Goal: Task Accomplishment & Management: Use online tool/utility

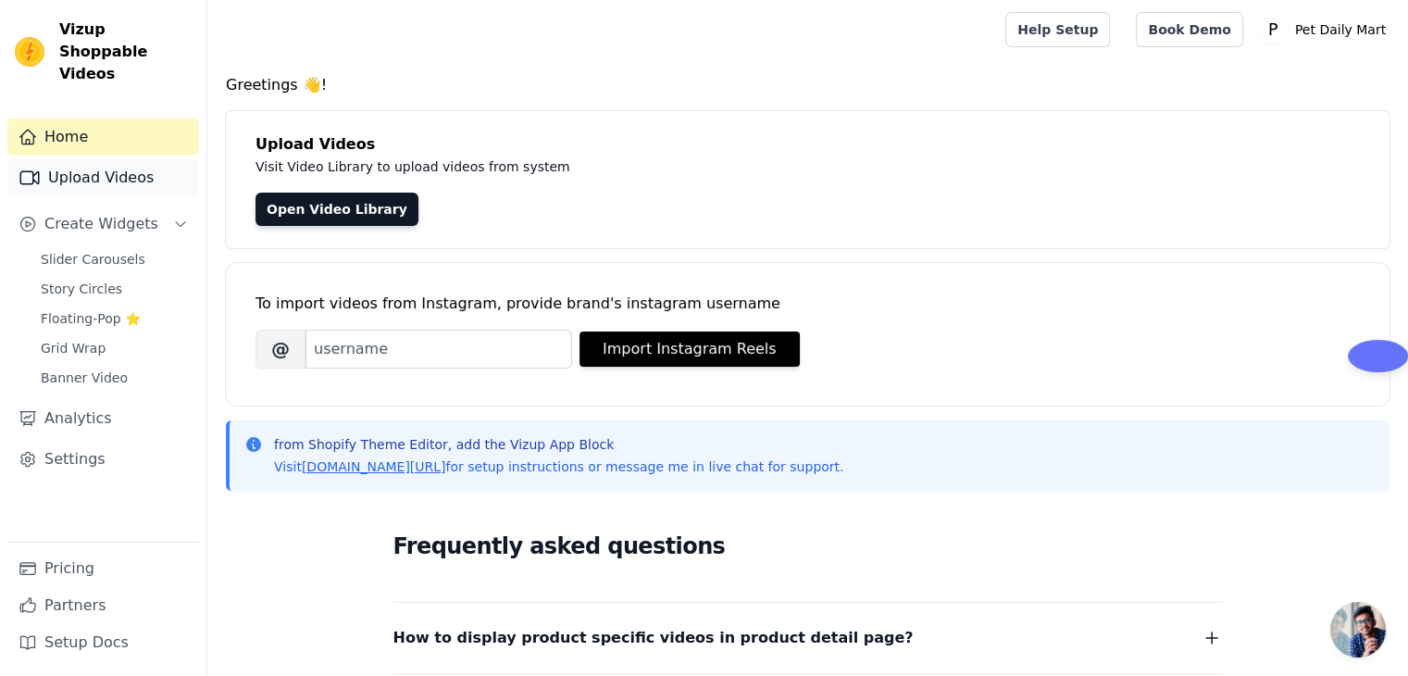
click at [114, 159] on link "Upload Videos" at bounding box center [103, 177] width 192 height 37
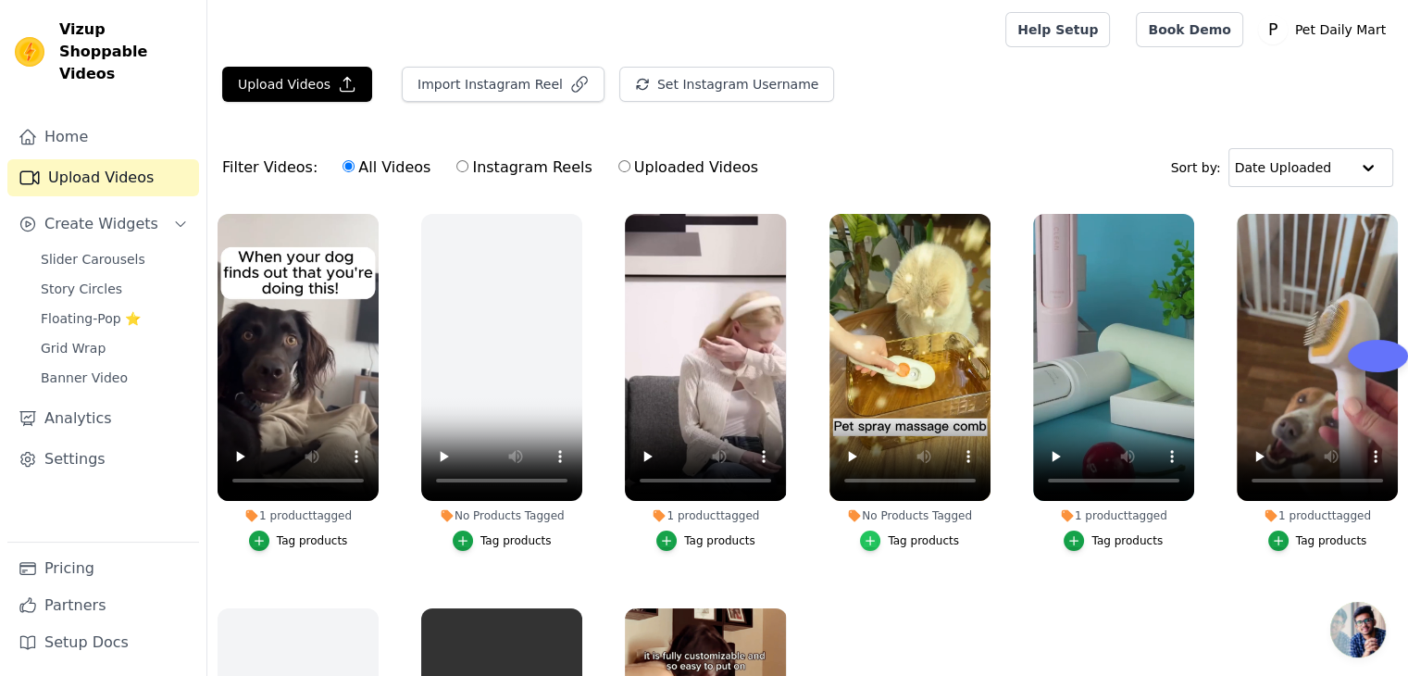
click at [869, 538] on icon "button" at bounding box center [870, 540] width 13 height 13
click at [871, 538] on icon "button" at bounding box center [870, 540] width 13 height 13
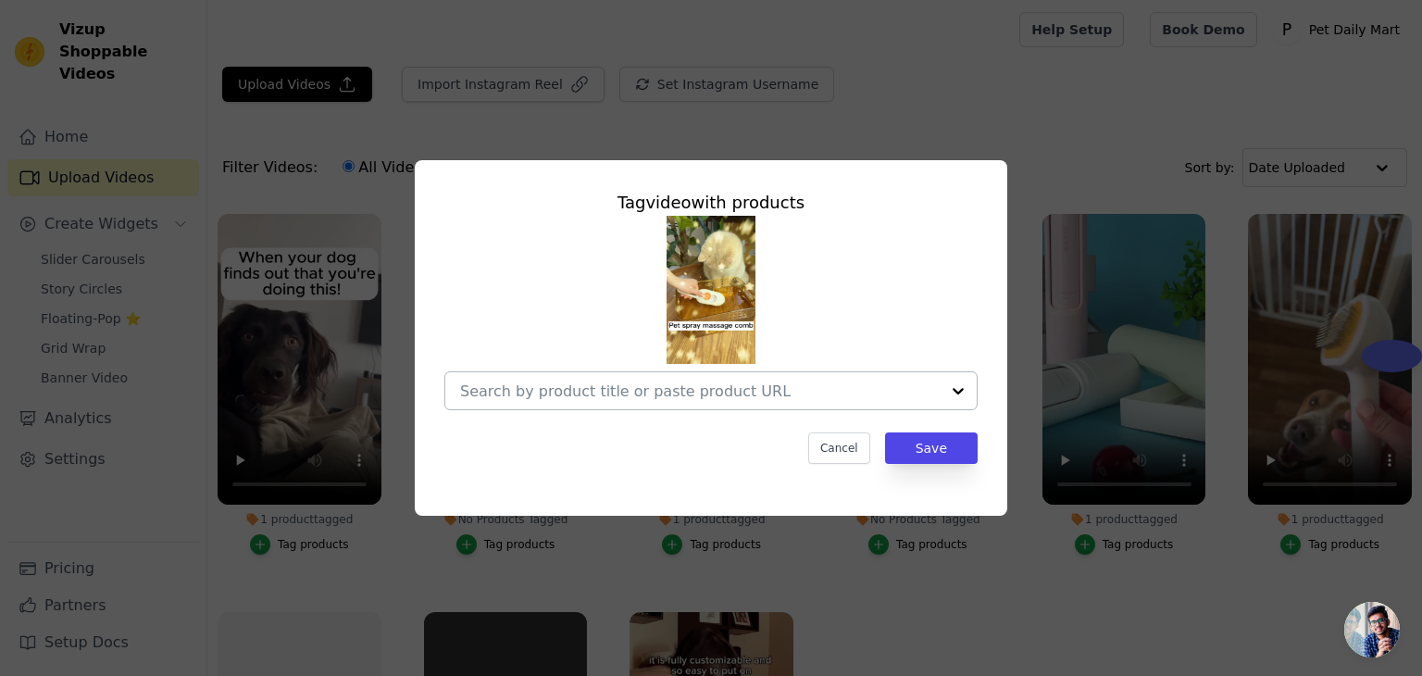
click at [963, 383] on div at bounding box center [958, 390] width 37 height 37
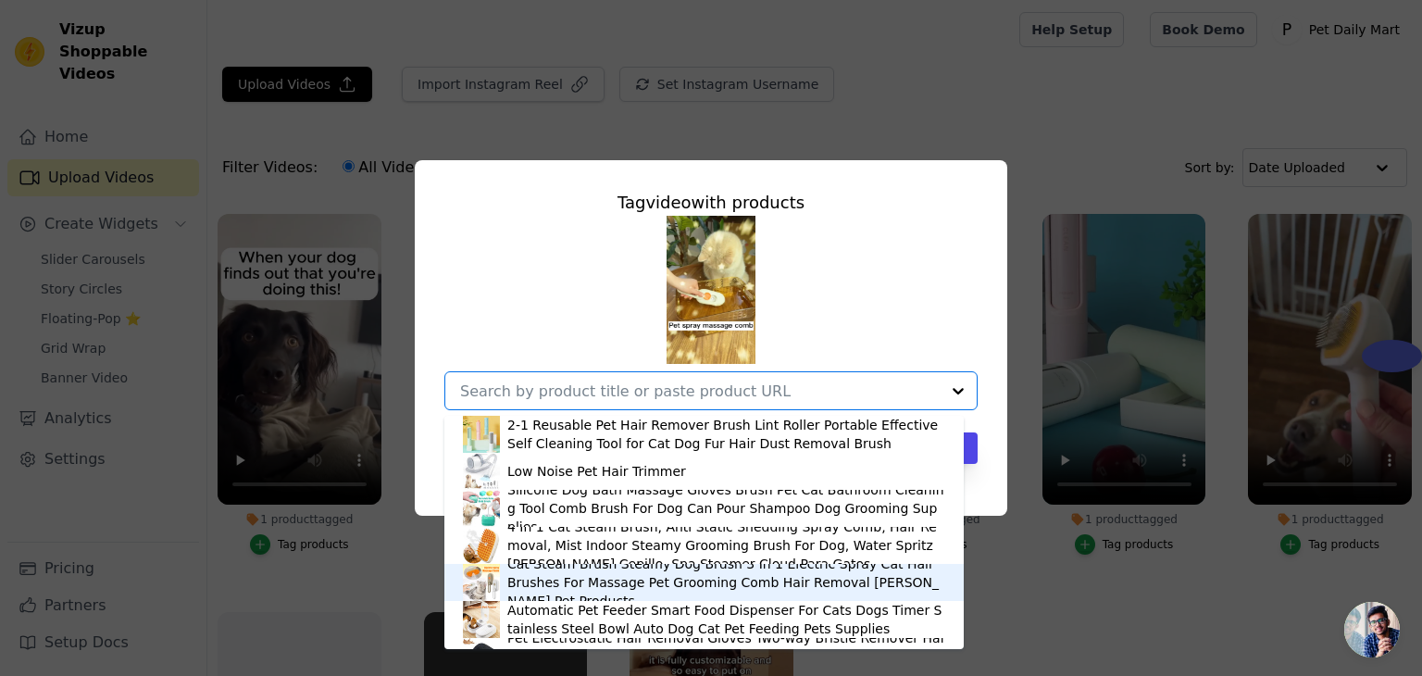
click at [585, 572] on div "Cat Steam Brush Steamy Dog Brush 3 In 1 Electric Spray Cat Hair Brushes For Mas…" at bounding box center [726, 583] width 438 height 56
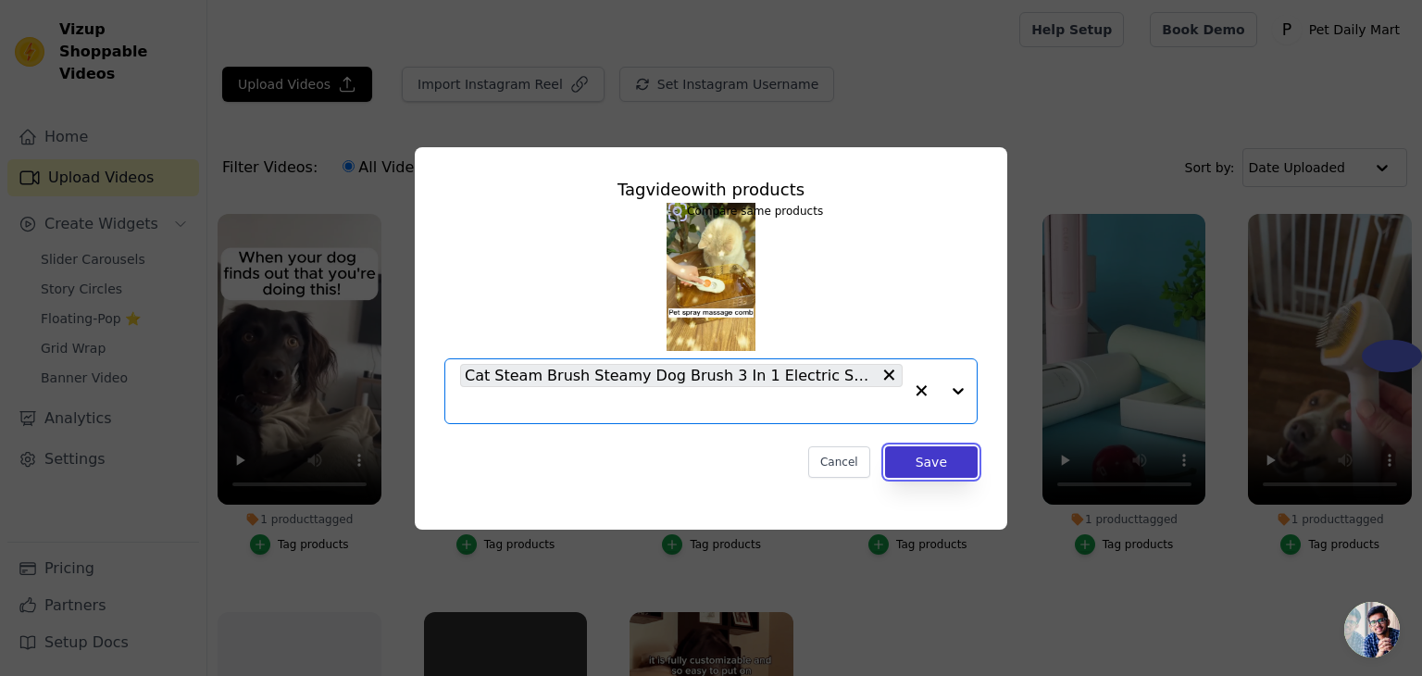
click at [963, 447] on button "Save" at bounding box center [931, 461] width 93 height 31
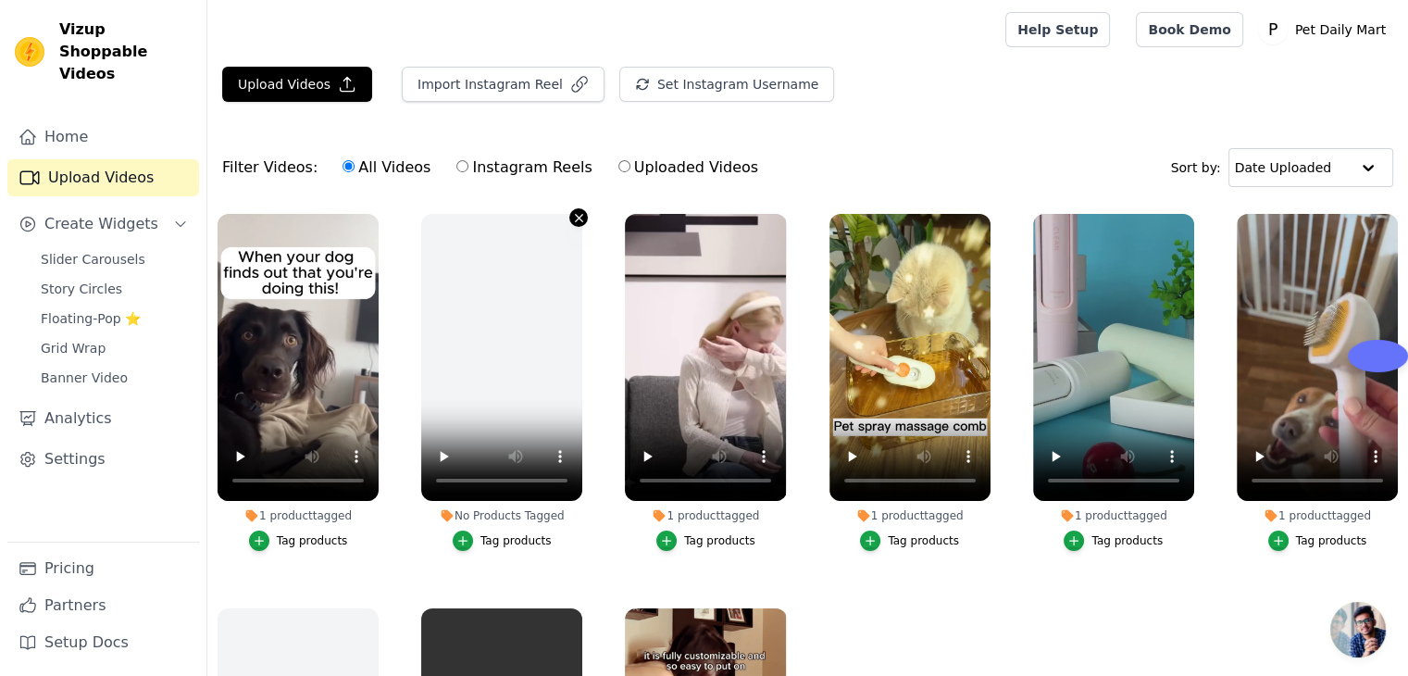
click at [577, 216] on icon "button" at bounding box center [579, 218] width 14 height 14
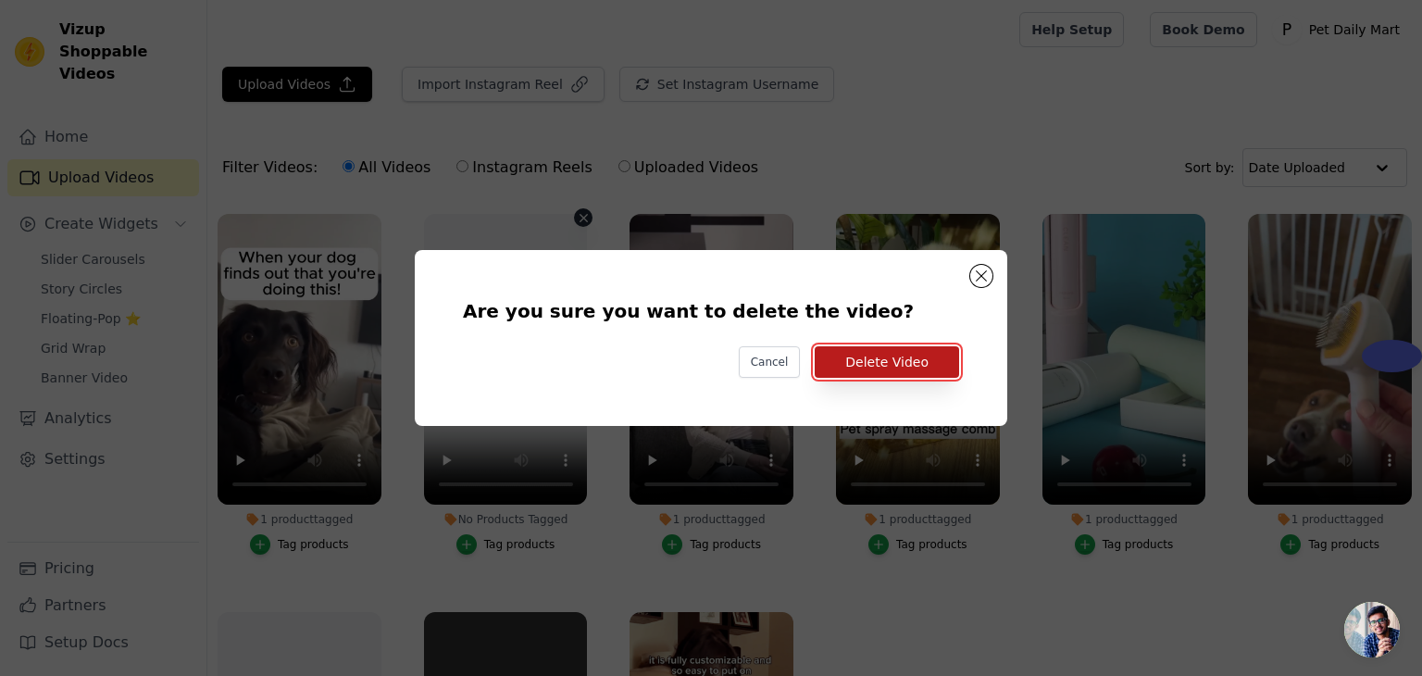
click at [883, 368] on button "Delete Video" at bounding box center [887, 361] width 144 height 31
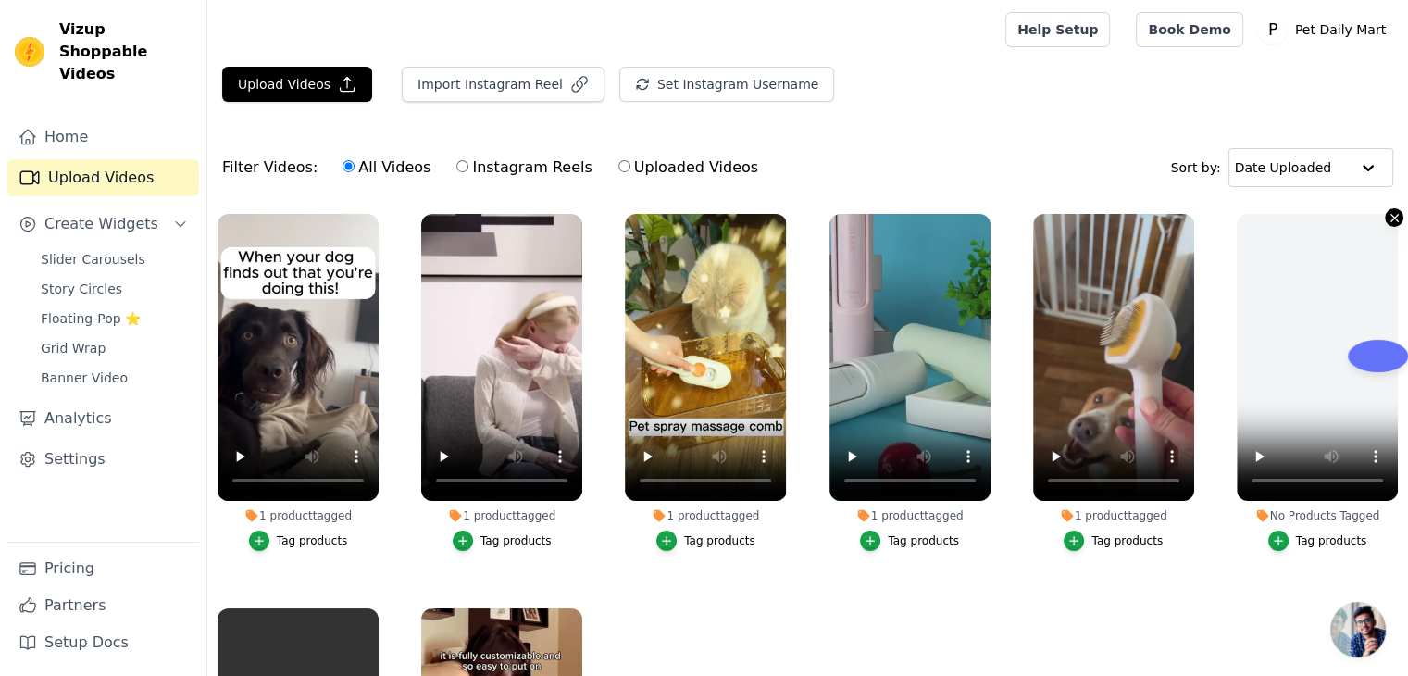
click at [1388, 211] on icon "button" at bounding box center [1395, 218] width 14 height 14
click at [1388, 219] on icon "button" at bounding box center [1395, 218] width 14 height 14
click at [1391, 214] on icon "button" at bounding box center [1394, 217] width 7 height 7
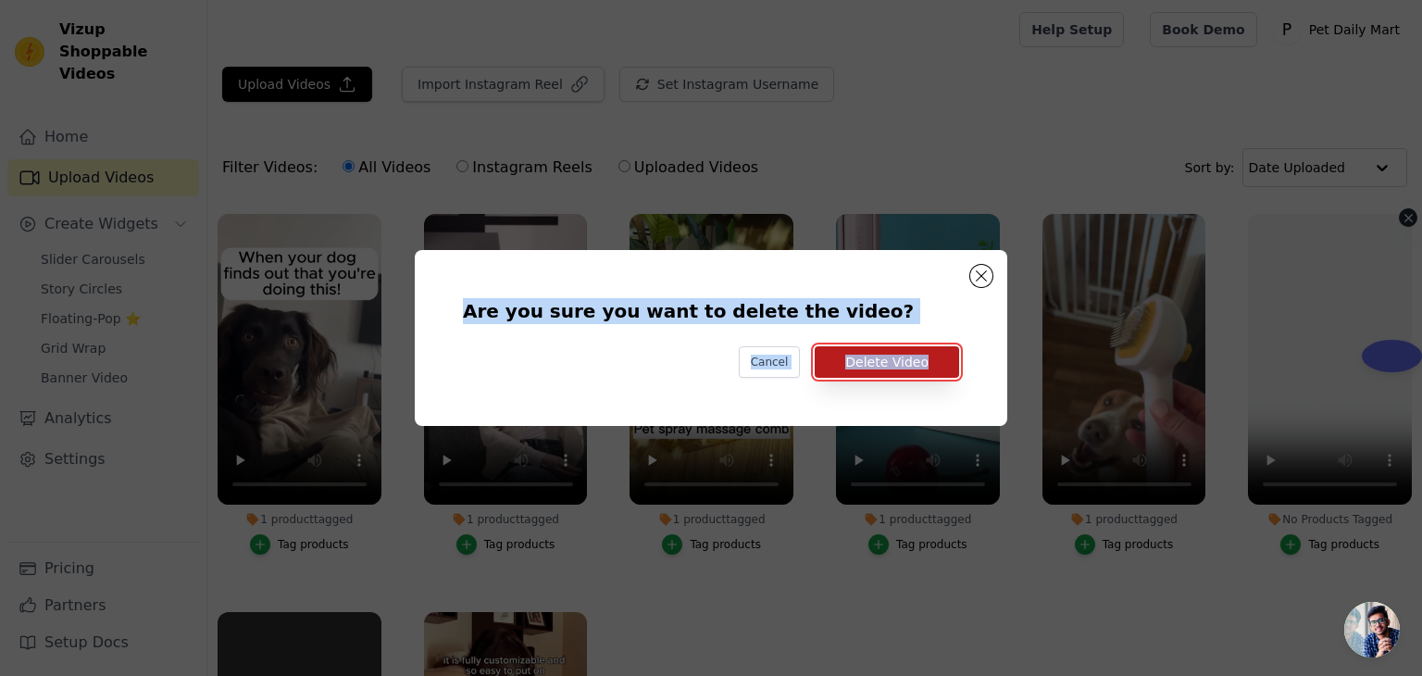
click at [900, 362] on button "Delete Video" at bounding box center [887, 361] width 144 height 31
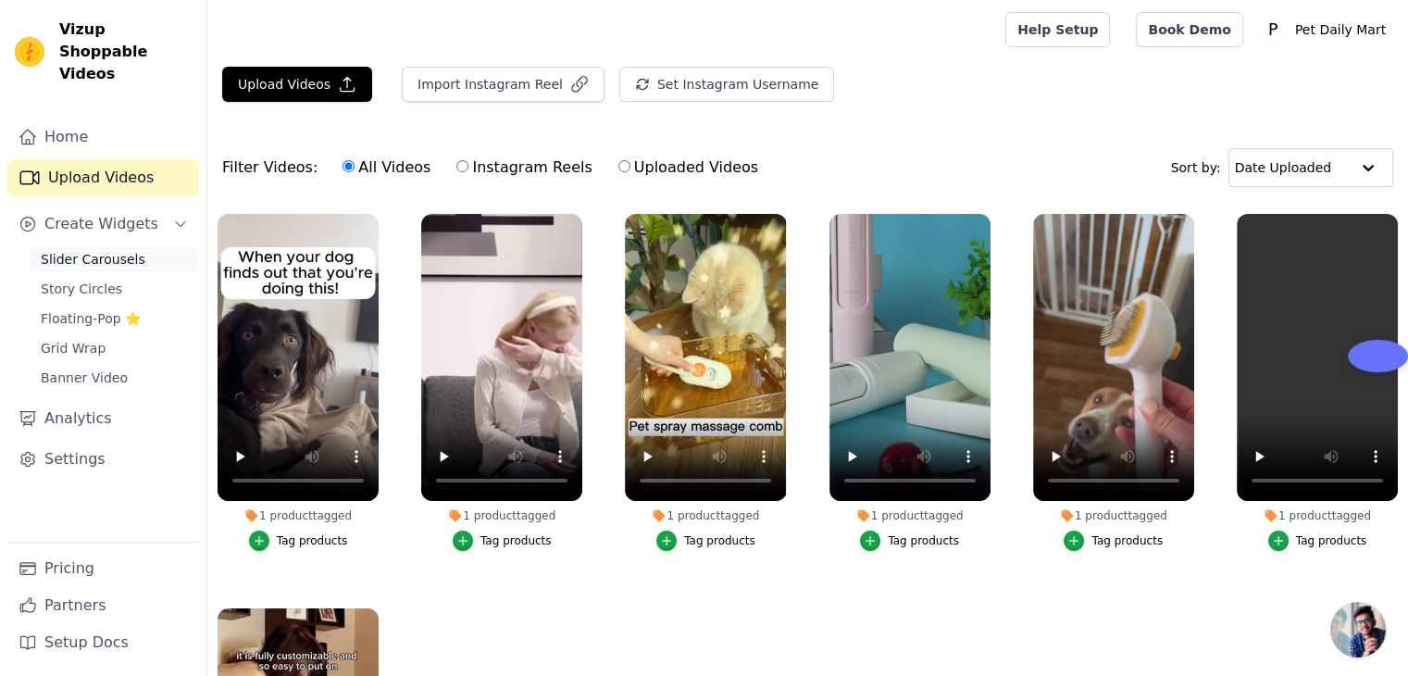
click at [94, 247] on link "Slider Carousels" at bounding box center [114, 259] width 169 height 26
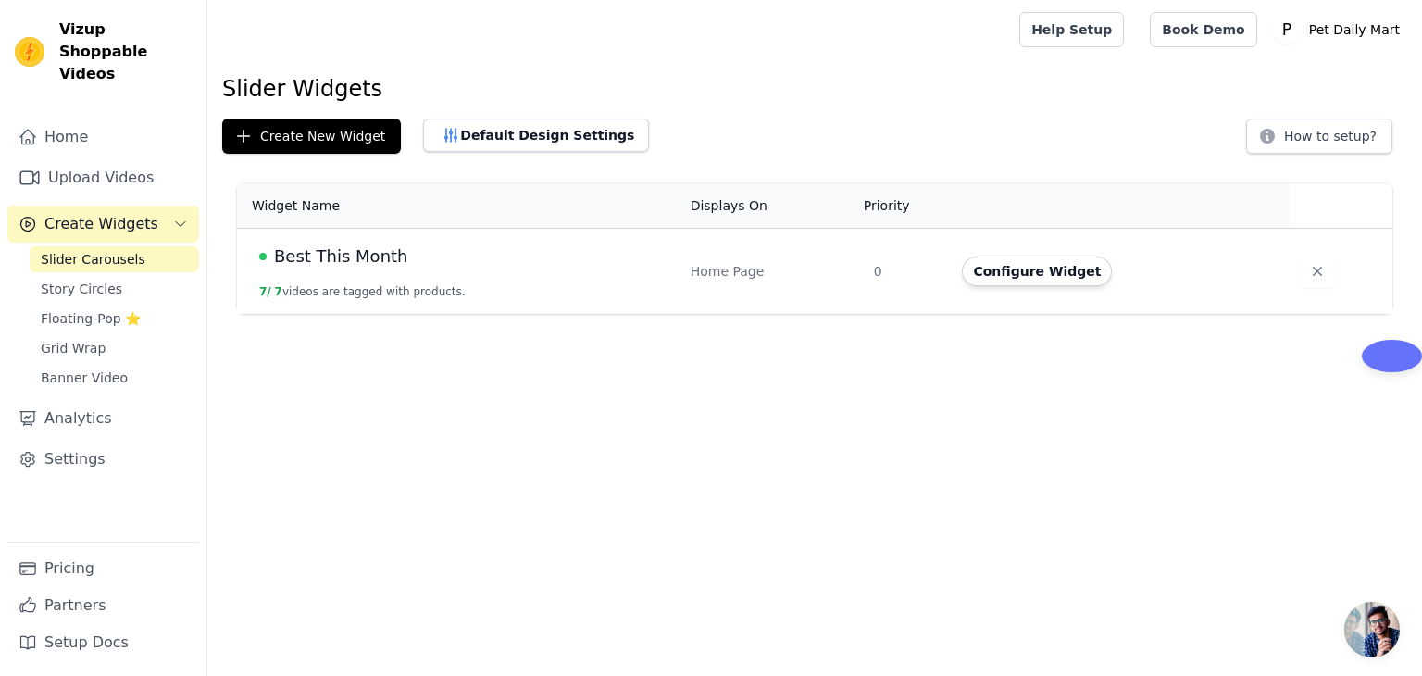
click at [351, 256] on span "Best This Month" at bounding box center [341, 257] width 134 height 26
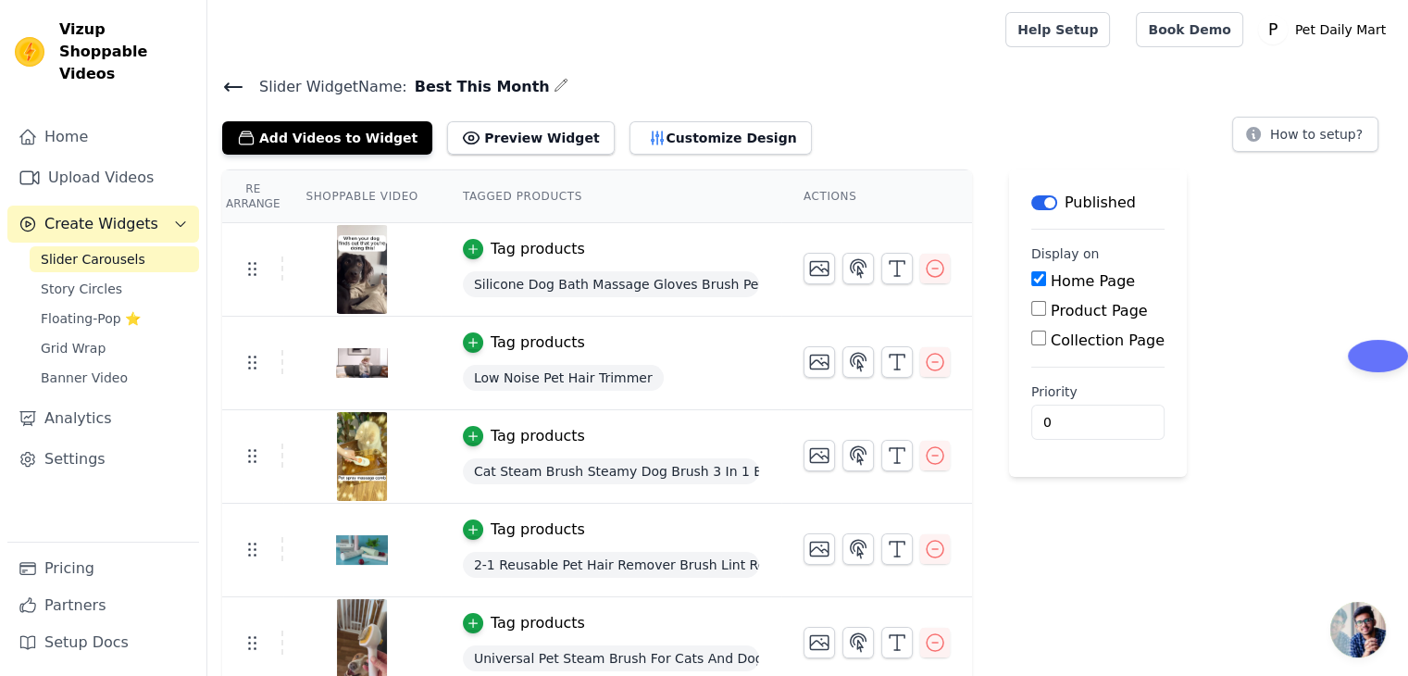
click at [1031, 310] on input "Product Page" at bounding box center [1038, 308] width 15 height 15
checkbox input "true"
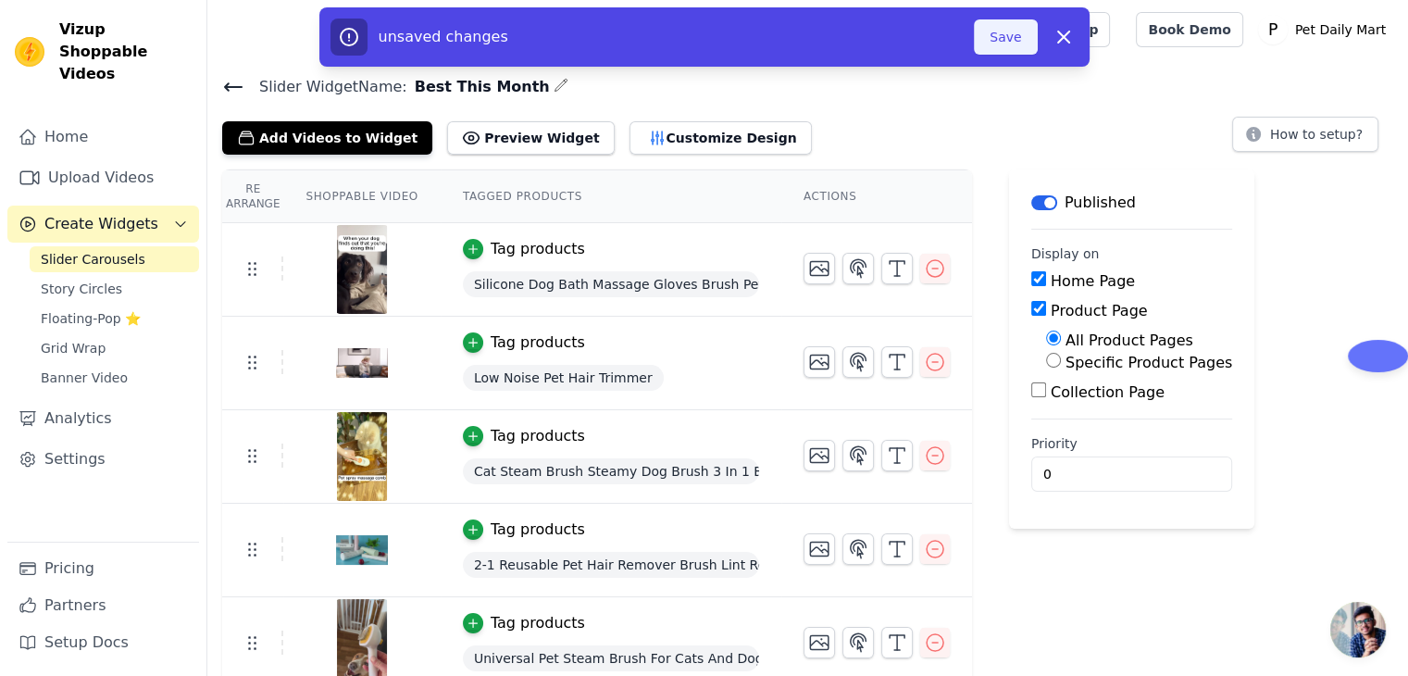
click at [1014, 51] on button "Save" at bounding box center [1005, 36] width 63 height 35
click at [1006, 38] on button "Save" at bounding box center [1005, 36] width 63 height 35
